Goal: Task Accomplishment & Management: Use online tool/utility

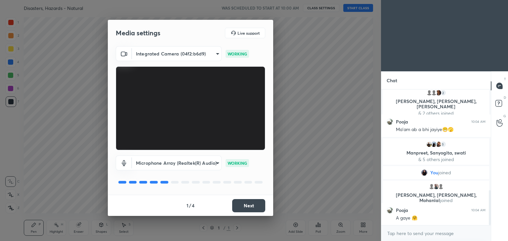
scroll to position [392, 0]
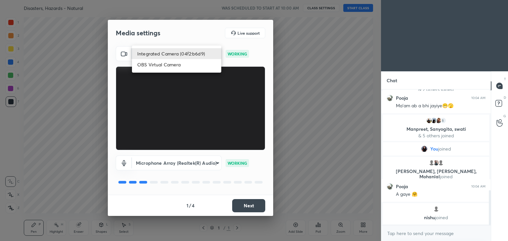
click at [191, 48] on body "1 2 3 4 5 6 7 C X Z C X Z E E Erase all H H Disasters, Hazards - Natural WAS SC…" at bounding box center [254, 120] width 508 height 241
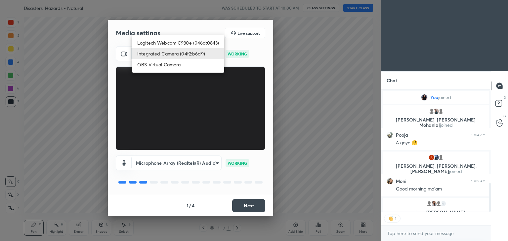
scroll to position [2, 2]
click at [197, 43] on li "Logitech Webcam C930e (046d:0843)" at bounding box center [178, 42] width 92 height 11
type input "7f20a41aae8fc057dba1ea0d904a276a7bd8b678f35d22b4c8dc0af70141af11"
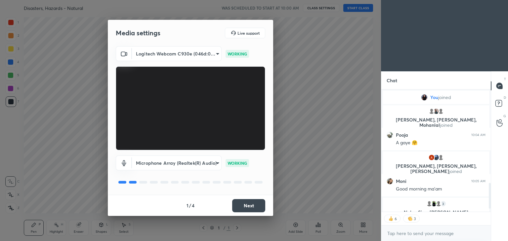
click at [254, 205] on button "Next" at bounding box center [248, 205] width 33 height 13
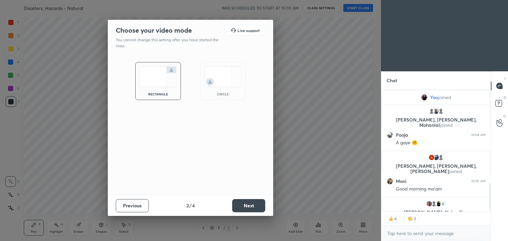
click at [231, 88] on div "circle" at bounding box center [223, 81] width 46 height 38
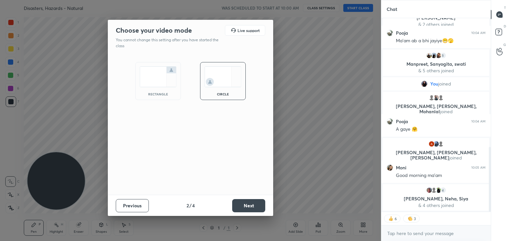
click at [238, 203] on button "Next" at bounding box center [248, 205] width 33 height 13
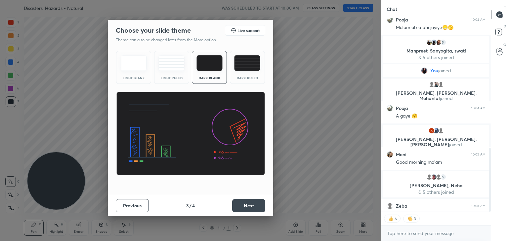
scroll to position [395, 0]
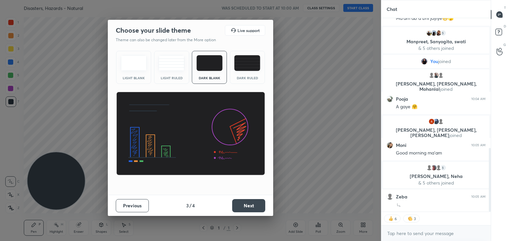
click at [255, 204] on button "Next" at bounding box center [248, 205] width 33 height 13
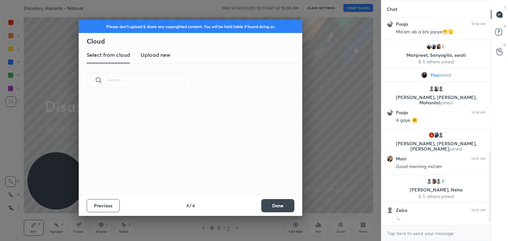
scroll to position [382, 0]
click at [270, 205] on button "Done" at bounding box center [277, 205] width 33 height 13
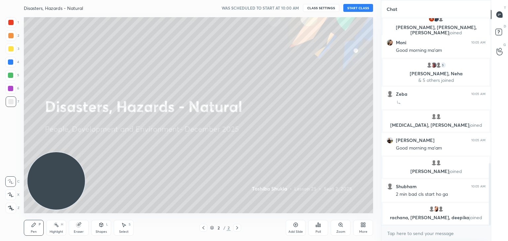
scroll to position [490, 0]
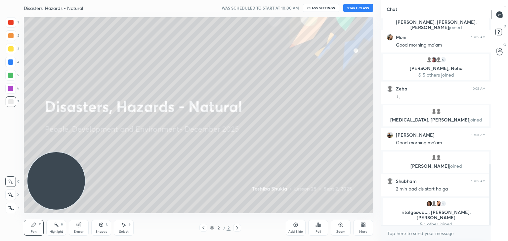
click at [366, 7] on button "START CLASS" at bounding box center [358, 8] width 30 height 8
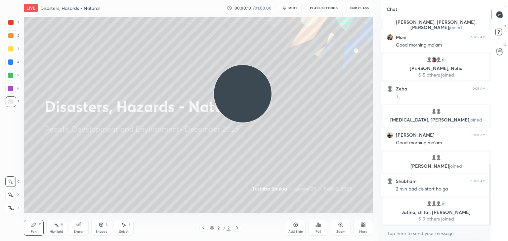
scroll to position [507, 0]
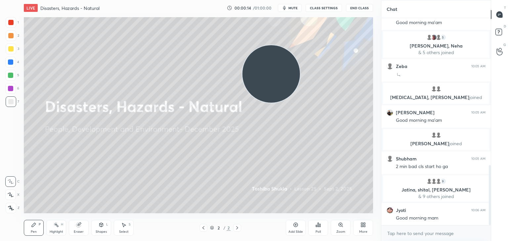
drag, startPoint x: 54, startPoint y: 191, endPoint x: 274, endPoint y: 80, distance: 246.7
click at [274, 80] on video at bounding box center [271, 74] width 58 height 58
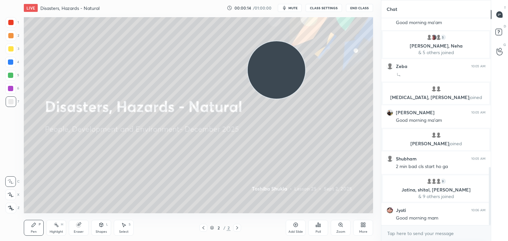
scroll to position [530, 0]
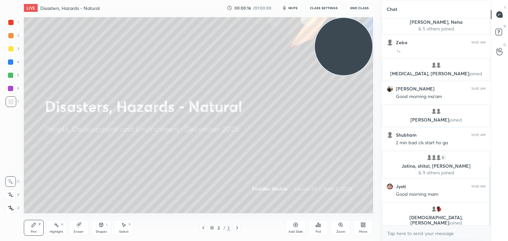
drag, startPoint x: 275, startPoint y: 74, endPoint x: 357, endPoint y: 43, distance: 87.5
click at [357, 43] on video at bounding box center [344, 47] width 58 height 58
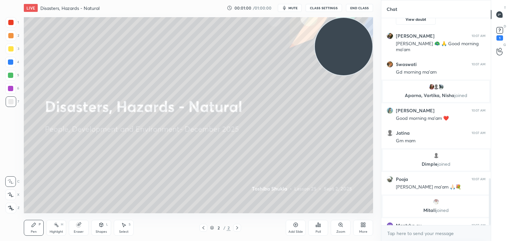
scroll to position [710, 0]
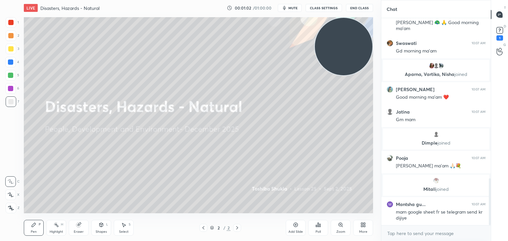
click at [359, 228] on div "More" at bounding box center [363, 228] width 20 height 16
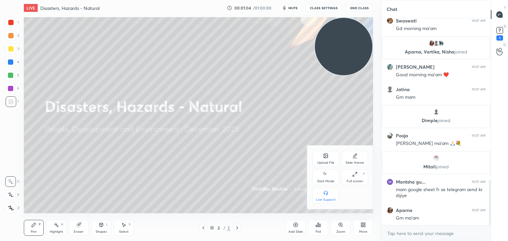
scroll to position [755, 0]
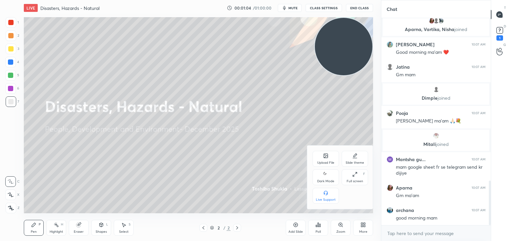
click at [323, 158] on icon at bounding box center [325, 155] width 5 height 5
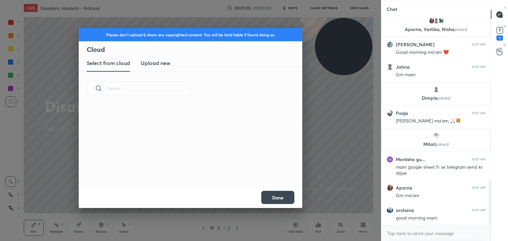
scroll to position [0, 0]
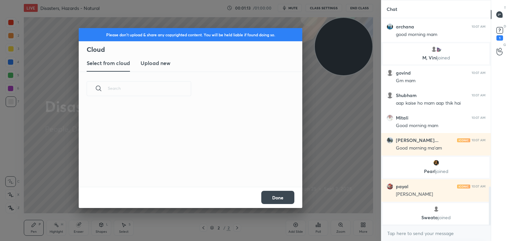
click at [160, 59] on h3 "Upload new" at bounding box center [156, 63] width 30 height 8
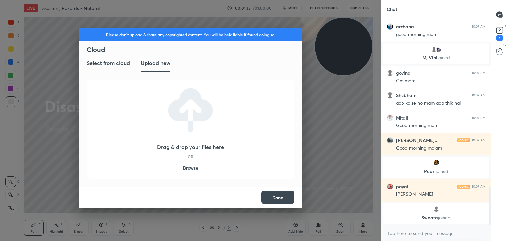
click at [188, 167] on label "Browse" at bounding box center [190, 168] width 29 height 11
click at [176, 167] on input "Browse" at bounding box center [176, 168] width 0 height 11
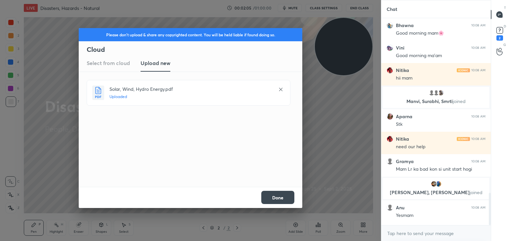
scroll to position [1118, 0]
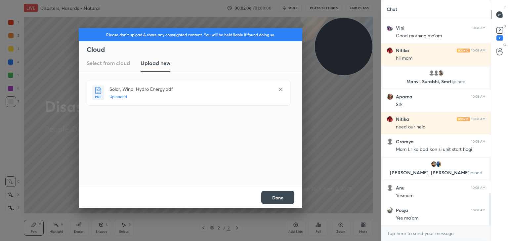
click at [268, 198] on button "Done" at bounding box center [277, 197] width 33 height 13
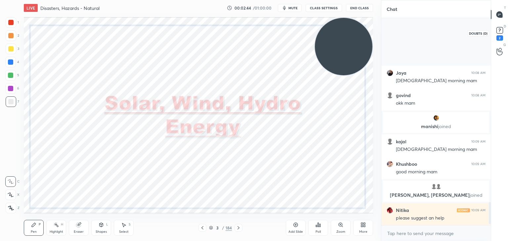
scroll to position [1711, 0]
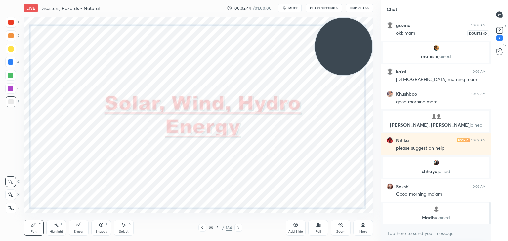
click at [502, 28] on rect at bounding box center [499, 30] width 6 height 6
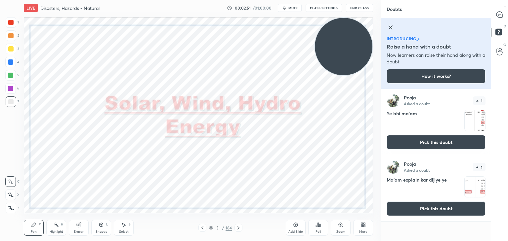
click at [425, 140] on button "Pick this doubt" at bounding box center [436, 142] width 99 height 15
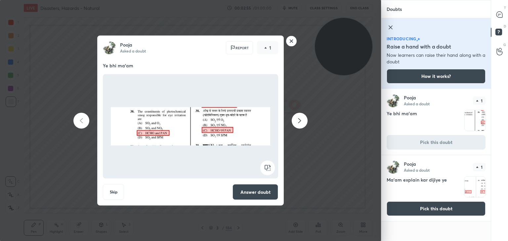
click at [254, 193] on button "Answer doubt" at bounding box center [255, 193] width 46 height 16
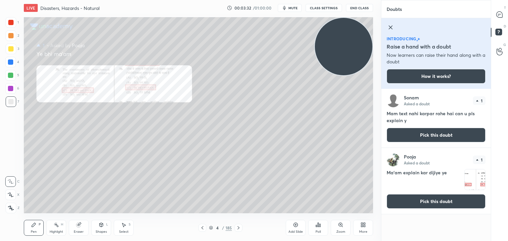
click at [451, 200] on button "Pick this doubt" at bounding box center [436, 201] width 99 height 15
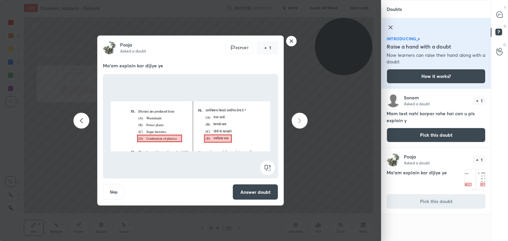
click at [254, 189] on button "Answer doubt" at bounding box center [255, 193] width 46 height 16
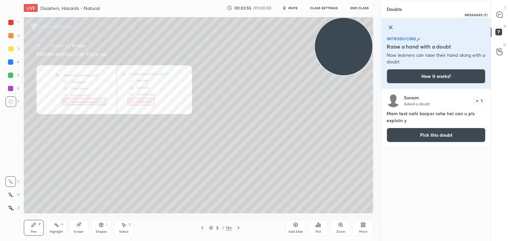
click at [500, 18] on icon at bounding box center [499, 15] width 6 height 6
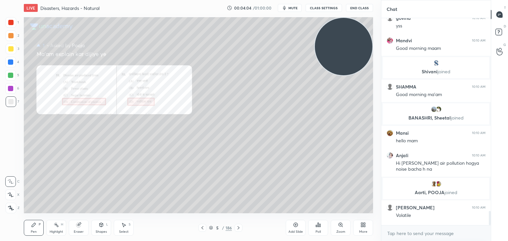
scroll to position [2822, 0]
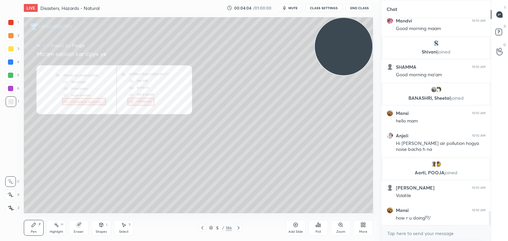
click at [12, 23] on div at bounding box center [10, 22] width 5 height 5
click at [12, 210] on icon at bounding box center [11, 208] width 6 height 5
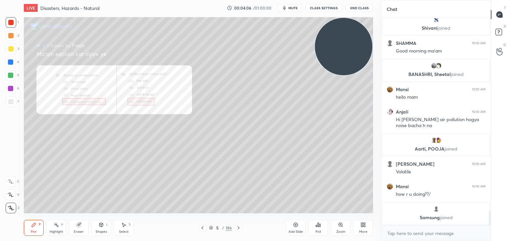
click at [14, 103] on div at bounding box center [11, 102] width 11 height 11
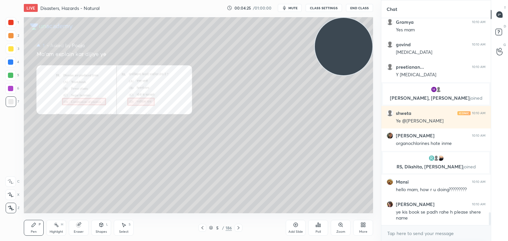
scroll to position [3154, 0]
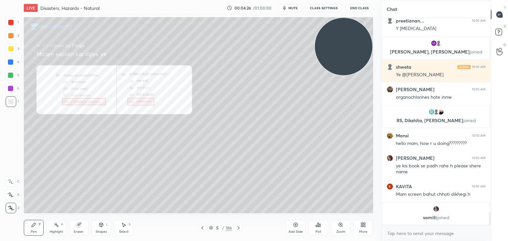
click at [13, 19] on div at bounding box center [11, 22] width 11 height 11
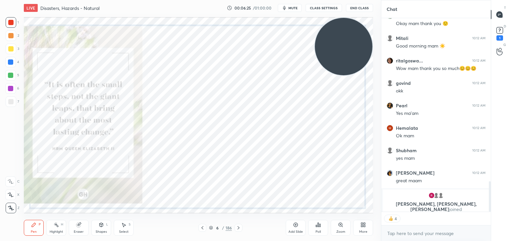
scroll to position [1017, 0]
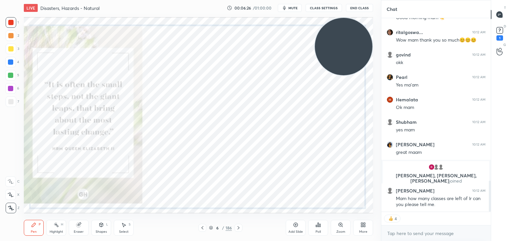
click at [211, 229] on icon at bounding box center [211, 228] width 4 height 4
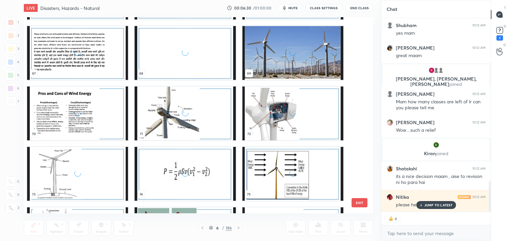
scroll to position [1069, 0]
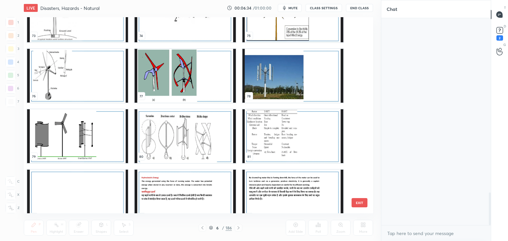
click at [93, 29] on img "grid" at bounding box center [77, 15] width 101 height 54
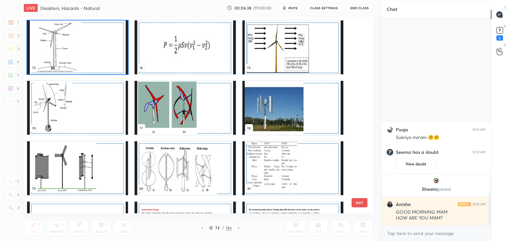
click at [212, 51] on img "grid" at bounding box center [185, 48] width 101 height 54
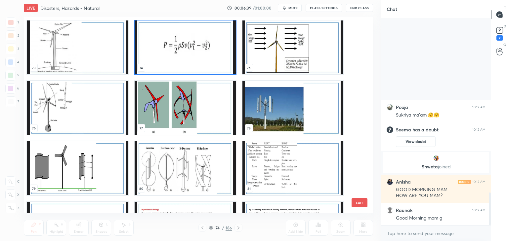
click at [212, 51] on img "grid" at bounding box center [185, 48] width 101 height 54
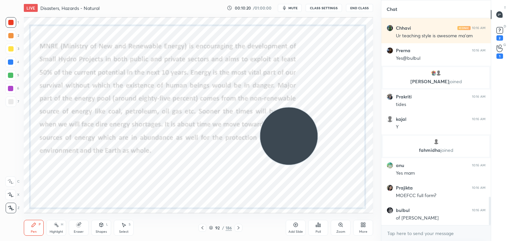
scroll to position [1321, 0]
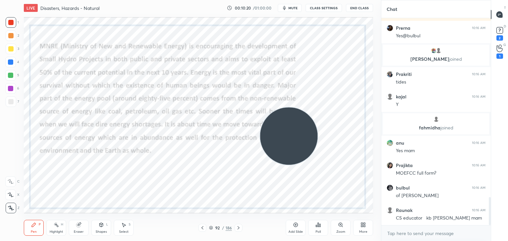
click at [290, 227] on div "Add Slide" at bounding box center [296, 228] width 20 height 16
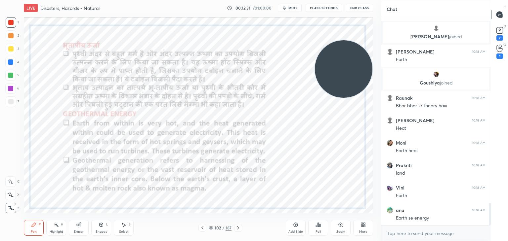
scroll to position [1744, 0]
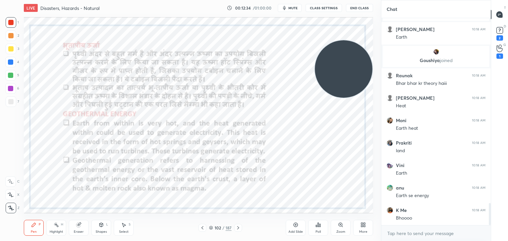
click at [295, 231] on div "Add Slide" at bounding box center [295, 231] width 15 height 3
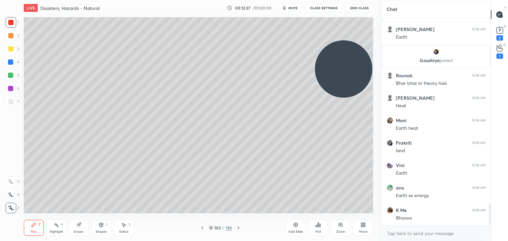
scroll to position [1767, 0]
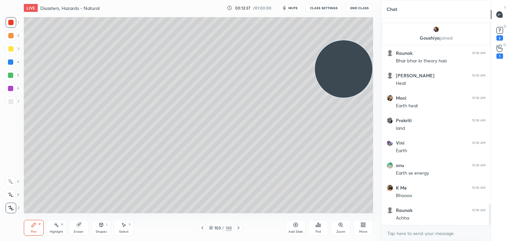
click at [102, 228] on icon at bounding box center [101, 225] width 5 height 5
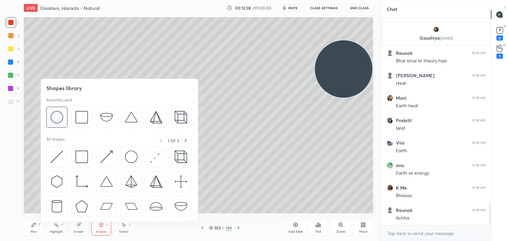
click at [59, 118] on img at bounding box center [57, 117] width 13 height 13
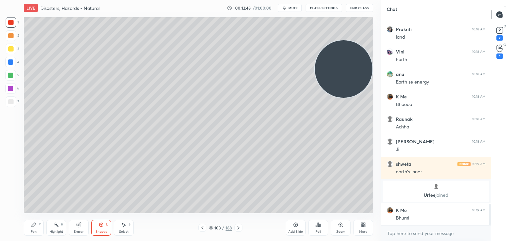
scroll to position [1823, 0]
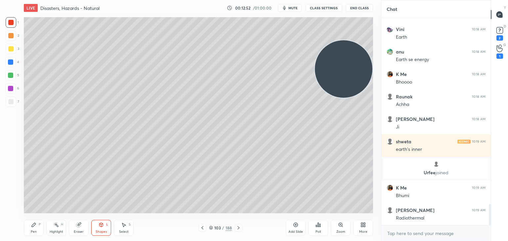
click at [11, 102] on div at bounding box center [10, 101] width 5 height 5
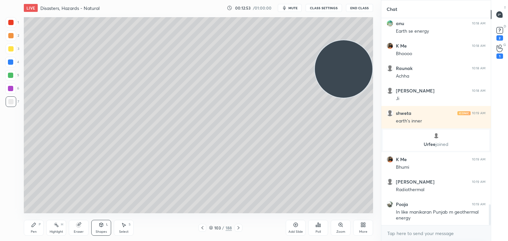
scroll to position [1874, 0]
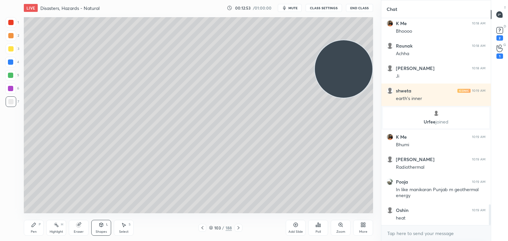
click at [35, 228] on icon at bounding box center [33, 225] width 5 height 5
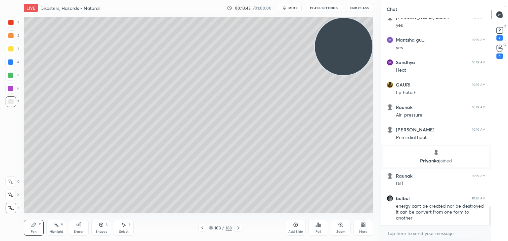
scroll to position [2090, 0]
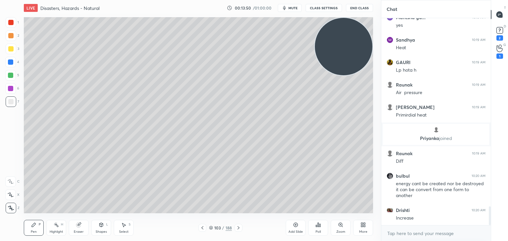
click at [11, 48] on div at bounding box center [10, 48] width 5 height 5
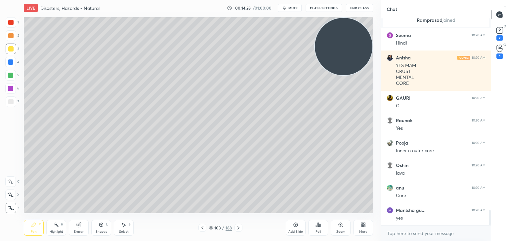
scroll to position [2654, 0]
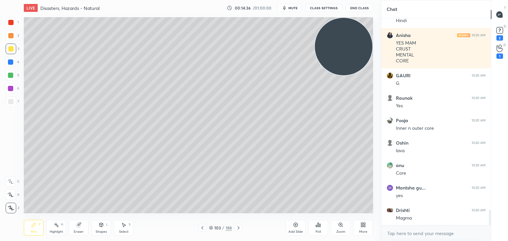
click at [11, 62] on div at bounding box center [10, 62] width 5 height 5
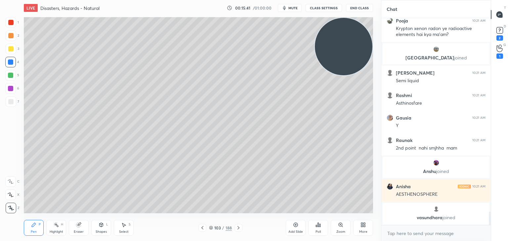
scroll to position [2960, 0]
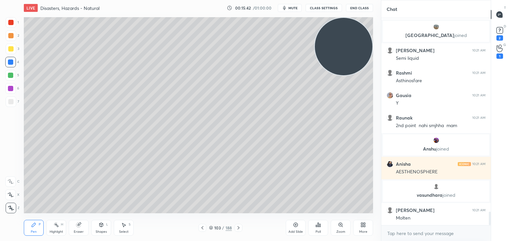
click at [10, 21] on div at bounding box center [10, 22] width 5 height 5
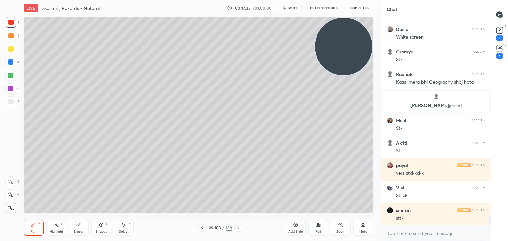
scroll to position [3867, 0]
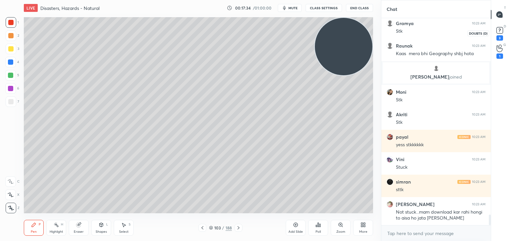
click at [498, 32] on rect at bounding box center [499, 30] width 6 height 6
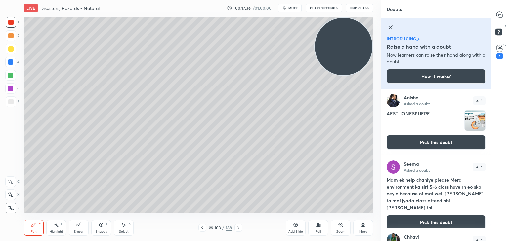
click at [447, 138] on button "Pick this doubt" at bounding box center [436, 142] width 99 height 15
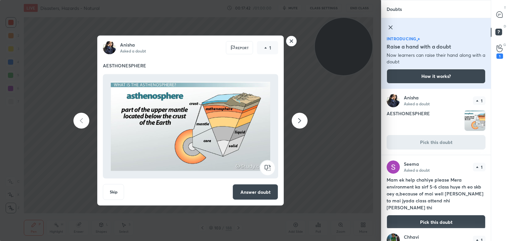
click at [246, 196] on button "Answer doubt" at bounding box center [255, 193] width 46 height 16
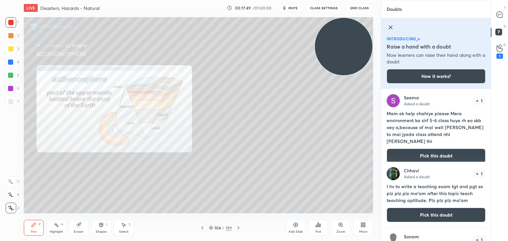
click at [340, 225] on icon at bounding box center [341, 225] width 4 height 4
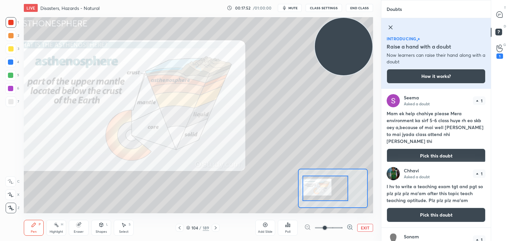
click at [504, 13] on div at bounding box center [499, 15] width 13 height 12
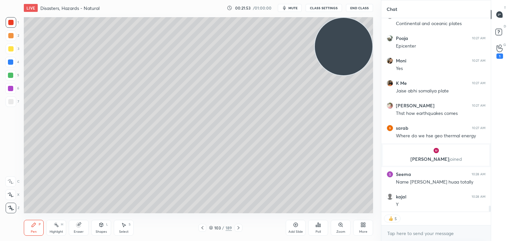
scroll to position [5999, 0]
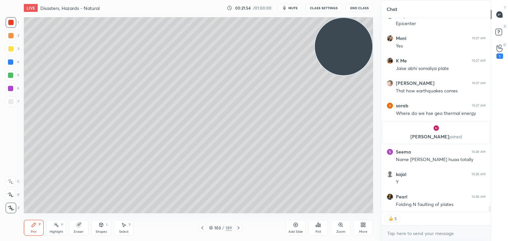
click at [291, 228] on div "Add Slide" at bounding box center [296, 228] width 20 height 16
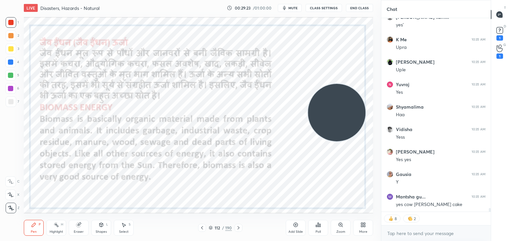
scroll to position [10320, 0]
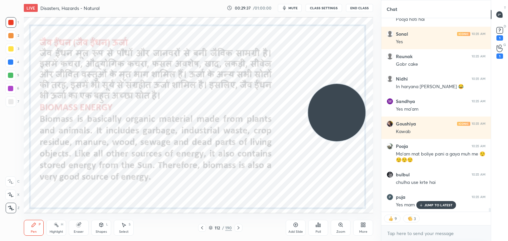
click at [425, 203] on p "JUMP TO LATEST" at bounding box center [438, 205] width 28 height 4
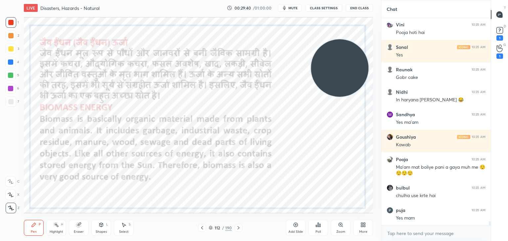
drag, startPoint x: 352, startPoint y: 111, endPoint x: 355, endPoint y: 65, distance: 45.7
click at [355, 65] on video at bounding box center [340, 68] width 58 height 58
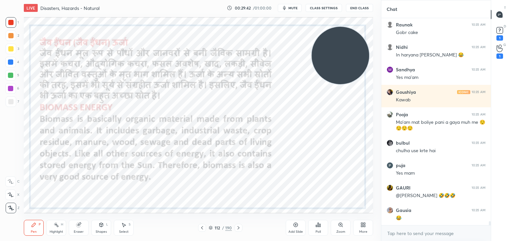
drag, startPoint x: 337, startPoint y: 67, endPoint x: 338, endPoint y: 49, distance: 17.9
click at [338, 49] on video at bounding box center [341, 56] width 58 height 58
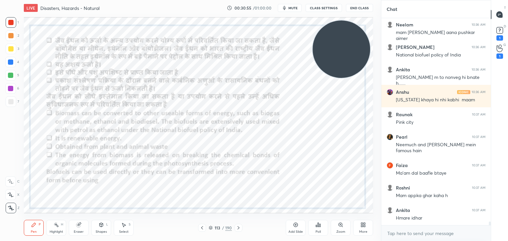
click at [293, 219] on div "Add Slide Poll Zoom More" at bounding box center [329, 228] width 87 height 37
click at [295, 229] on div "Add Slide" at bounding box center [296, 228] width 20 height 16
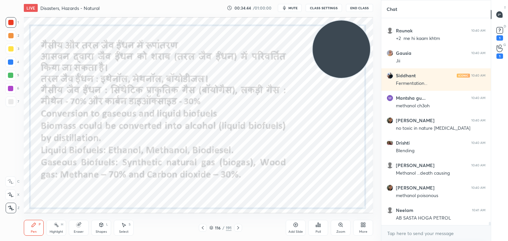
scroll to position [12475, 0]
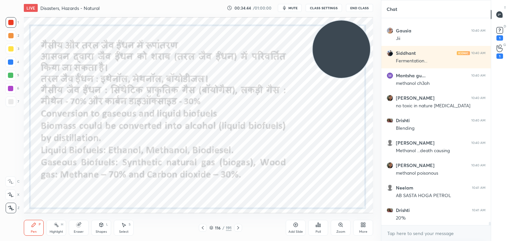
click at [290, 223] on div "Add Slide" at bounding box center [296, 228] width 20 height 16
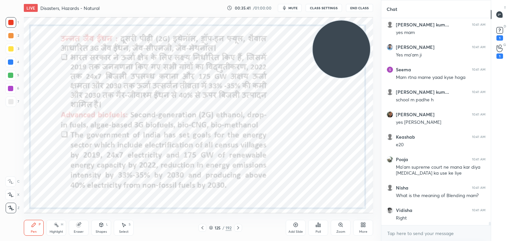
scroll to position [12881, 0]
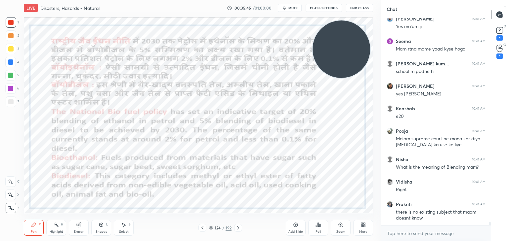
click at [296, 228] on div "Add Slide" at bounding box center [296, 228] width 20 height 16
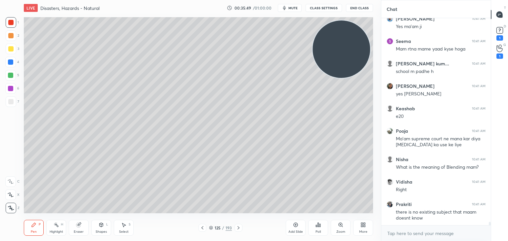
click at [10, 101] on div at bounding box center [10, 101] width 5 height 5
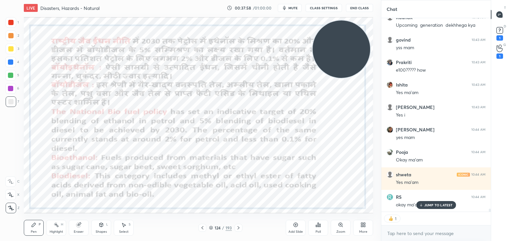
scroll to position [13175, 0]
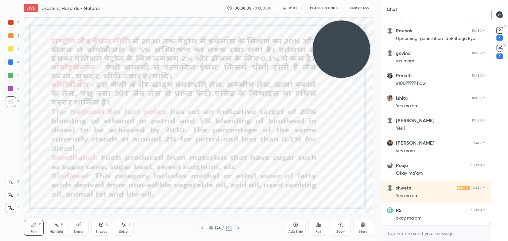
click at [9, 29] on div "1" at bounding box center [12, 23] width 13 height 13
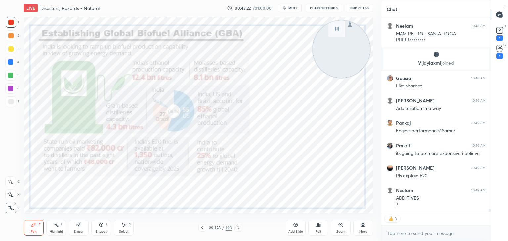
scroll to position [192, 107]
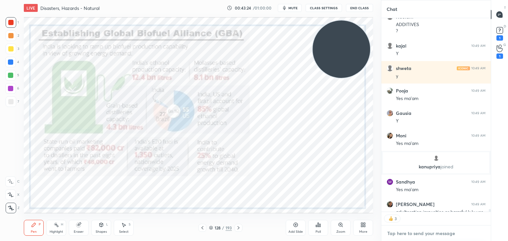
click at [414, 234] on textarea at bounding box center [436, 234] width 99 height 11
paste textarea "[URL][DOMAIN_NAME]"
type textarea "[URL][DOMAIN_NAME]"
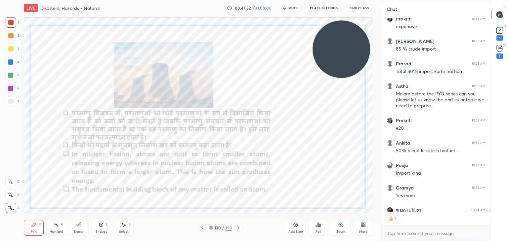
scroll to position [2, 2]
click at [295, 232] on div "Add Slide" at bounding box center [295, 231] width 15 height 3
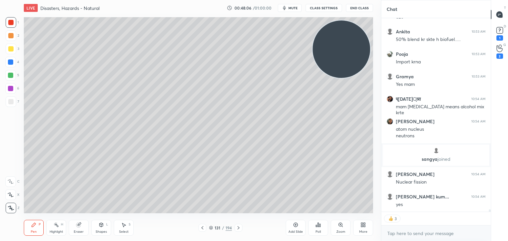
scroll to position [15439, 0]
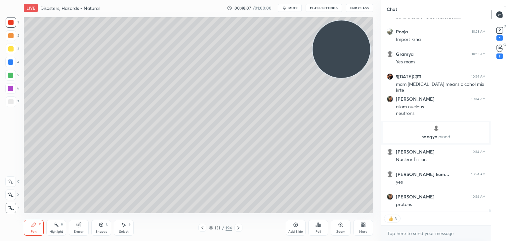
click at [12, 102] on div at bounding box center [10, 101] width 5 height 5
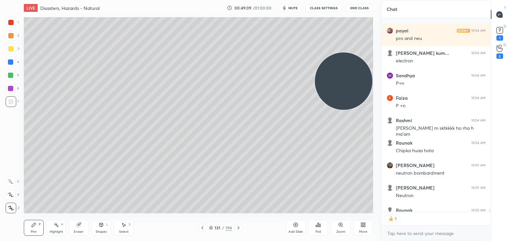
scroll to position [15708, 0]
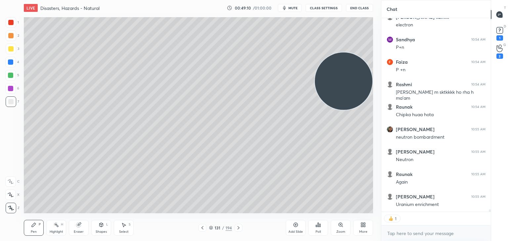
click at [295, 228] on icon at bounding box center [295, 225] width 5 height 5
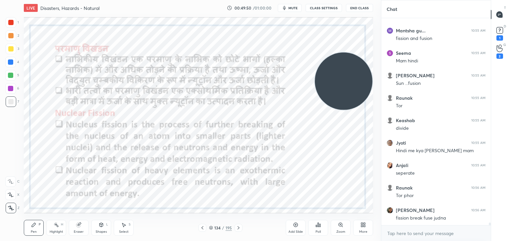
scroll to position [16083, 0]
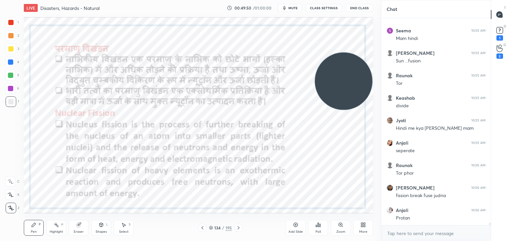
click at [15, 21] on div at bounding box center [11, 22] width 11 height 11
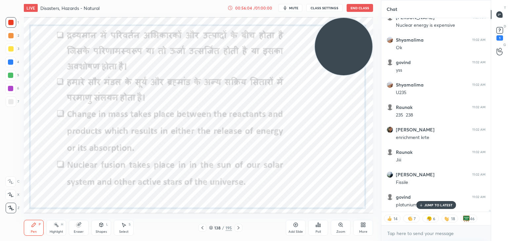
scroll to position [17468, 0]
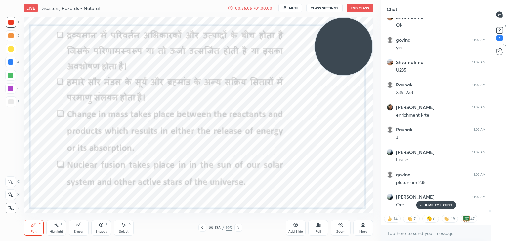
click at [296, 223] on icon at bounding box center [295, 225] width 5 height 5
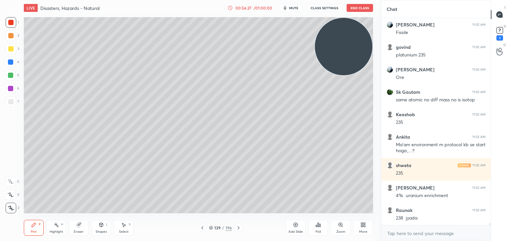
scroll to position [17619, 0]
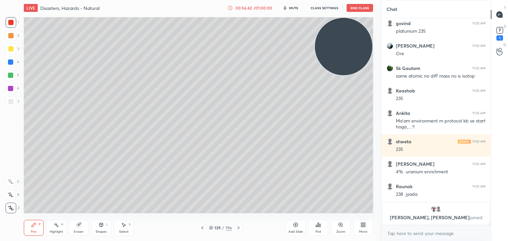
click at [12, 102] on div at bounding box center [10, 101] width 5 height 5
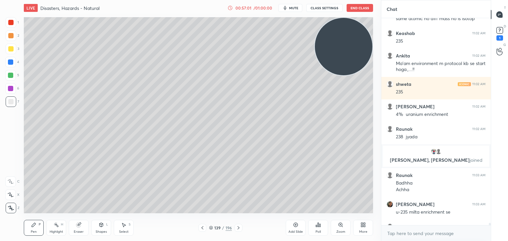
scroll to position [17548, 0]
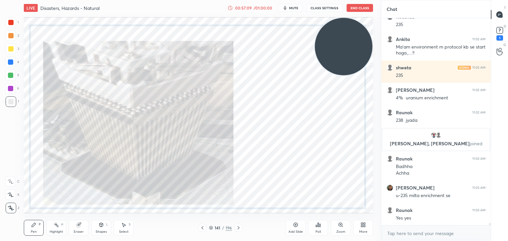
click at [12, 22] on div at bounding box center [10, 22] width 5 height 5
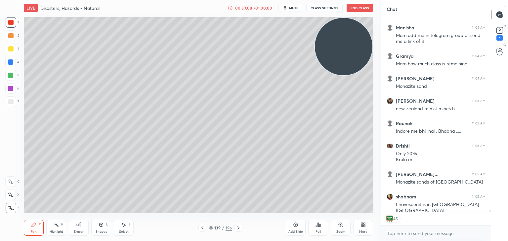
scroll to position [18519, 0]
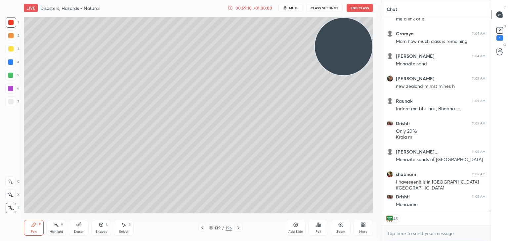
click at [10, 103] on div at bounding box center [10, 101] width 5 height 5
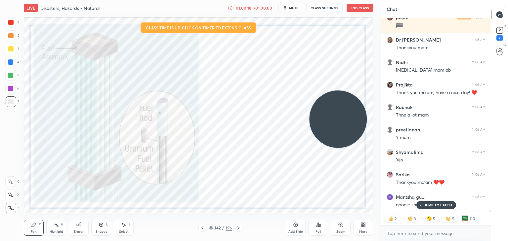
scroll to position [18878, 0]
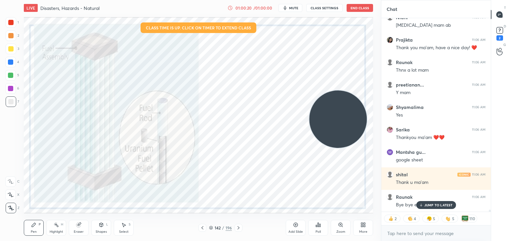
click at [421, 203] on div "JUMP TO LATEST" at bounding box center [436, 205] width 40 height 8
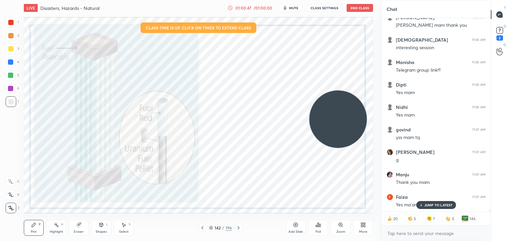
scroll to position [19857, 0]
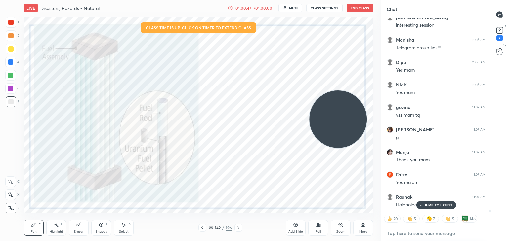
click at [407, 236] on textarea at bounding box center [436, 234] width 99 height 11
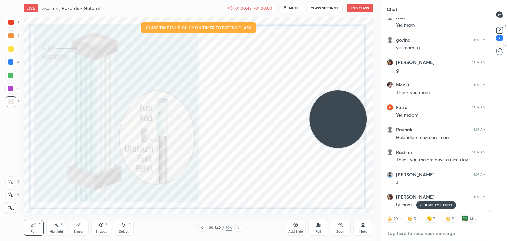
paste textarea "[URL][DOMAIN_NAME]"
type textarea "[URL][DOMAIN_NAME]"
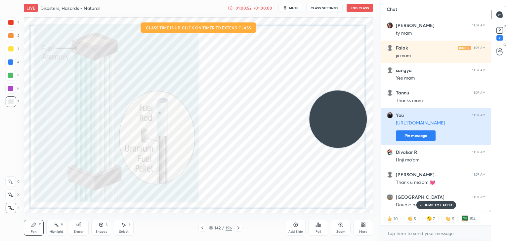
click at [403, 133] on button "Pin message" at bounding box center [416, 136] width 40 height 11
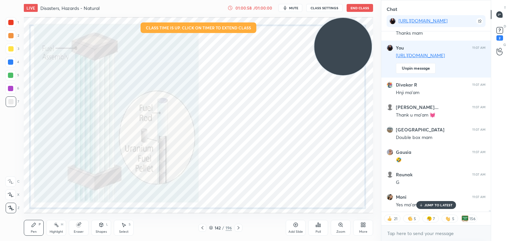
drag, startPoint x: 344, startPoint y: 136, endPoint x: 349, endPoint y: 28, distance: 108.3
click at [349, 28] on video at bounding box center [343, 47] width 58 height 58
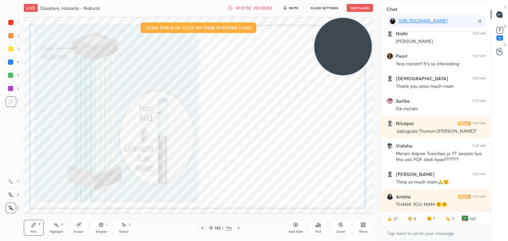
click at [6, 24] on div at bounding box center [11, 22] width 11 height 11
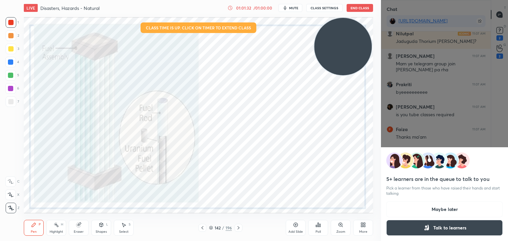
click at [440, 210] on button "Maybe later" at bounding box center [444, 210] width 116 height 16
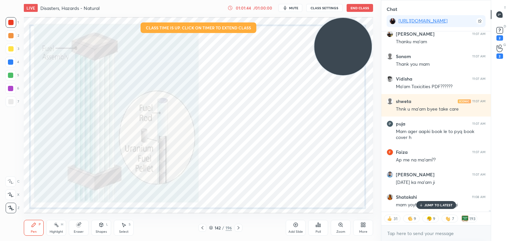
click at [364, 223] on icon at bounding box center [364, 224] width 2 height 2
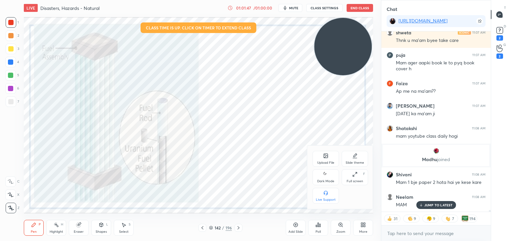
click at [320, 161] on div "Upload File" at bounding box center [325, 162] width 17 height 3
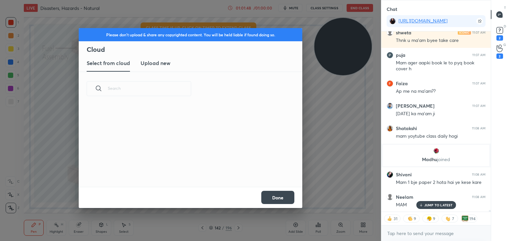
click at [166, 63] on h3 "Upload new" at bounding box center [156, 63] width 30 height 8
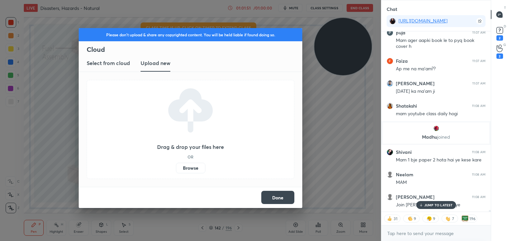
click at [276, 196] on button "Done" at bounding box center [277, 197] width 33 height 13
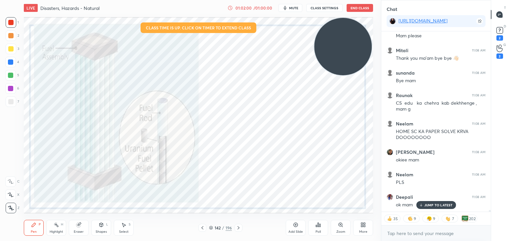
click at [354, 11] on button "End Class" at bounding box center [360, 8] width 26 height 8
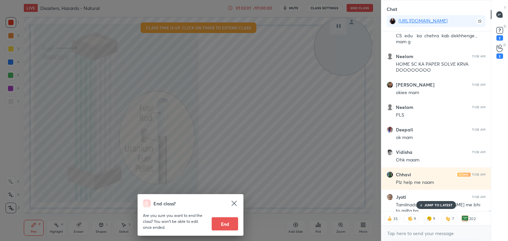
click at [223, 224] on button "End" at bounding box center [225, 224] width 26 height 13
